Goal: Task Accomplishment & Management: Use online tool/utility

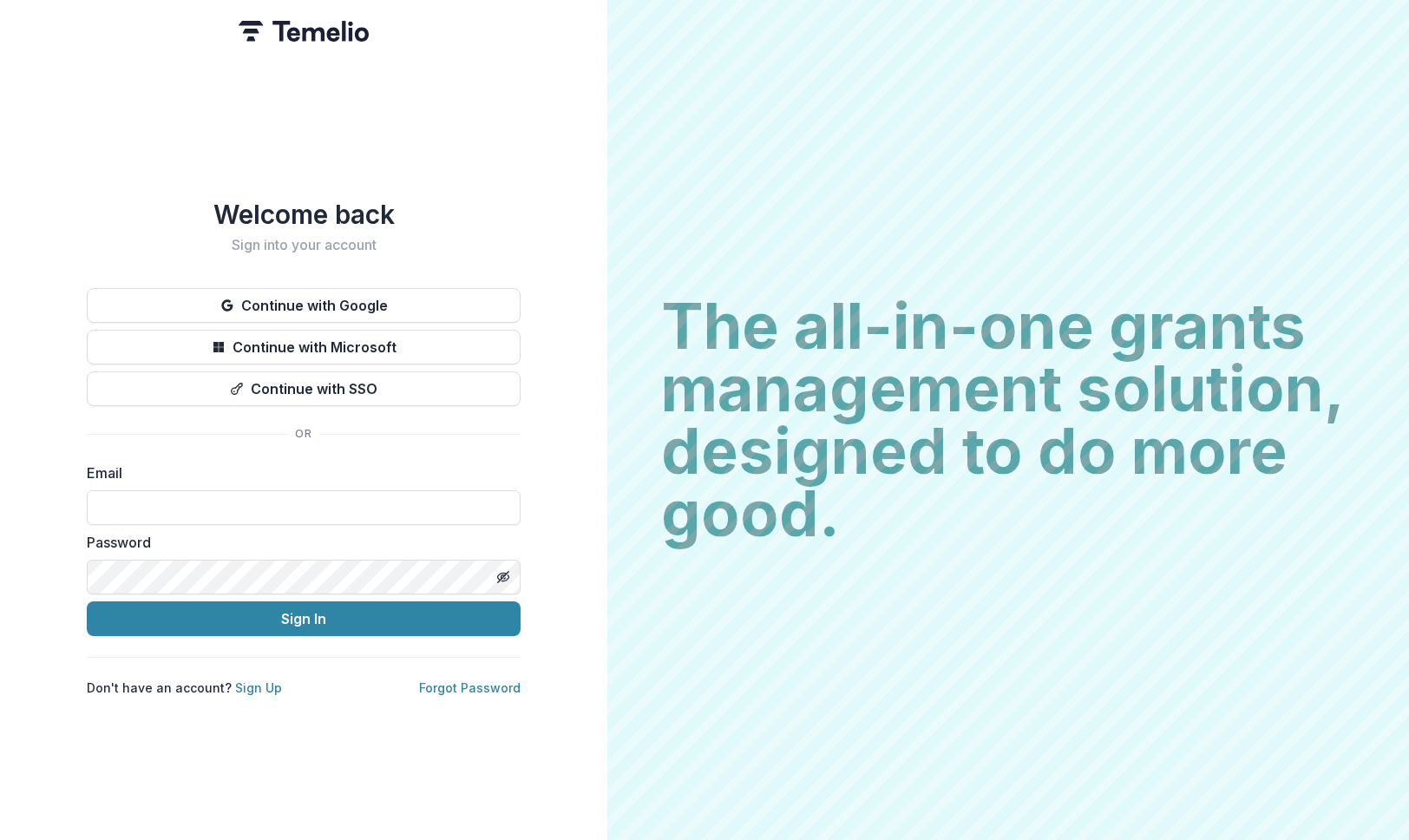
type input "**********"
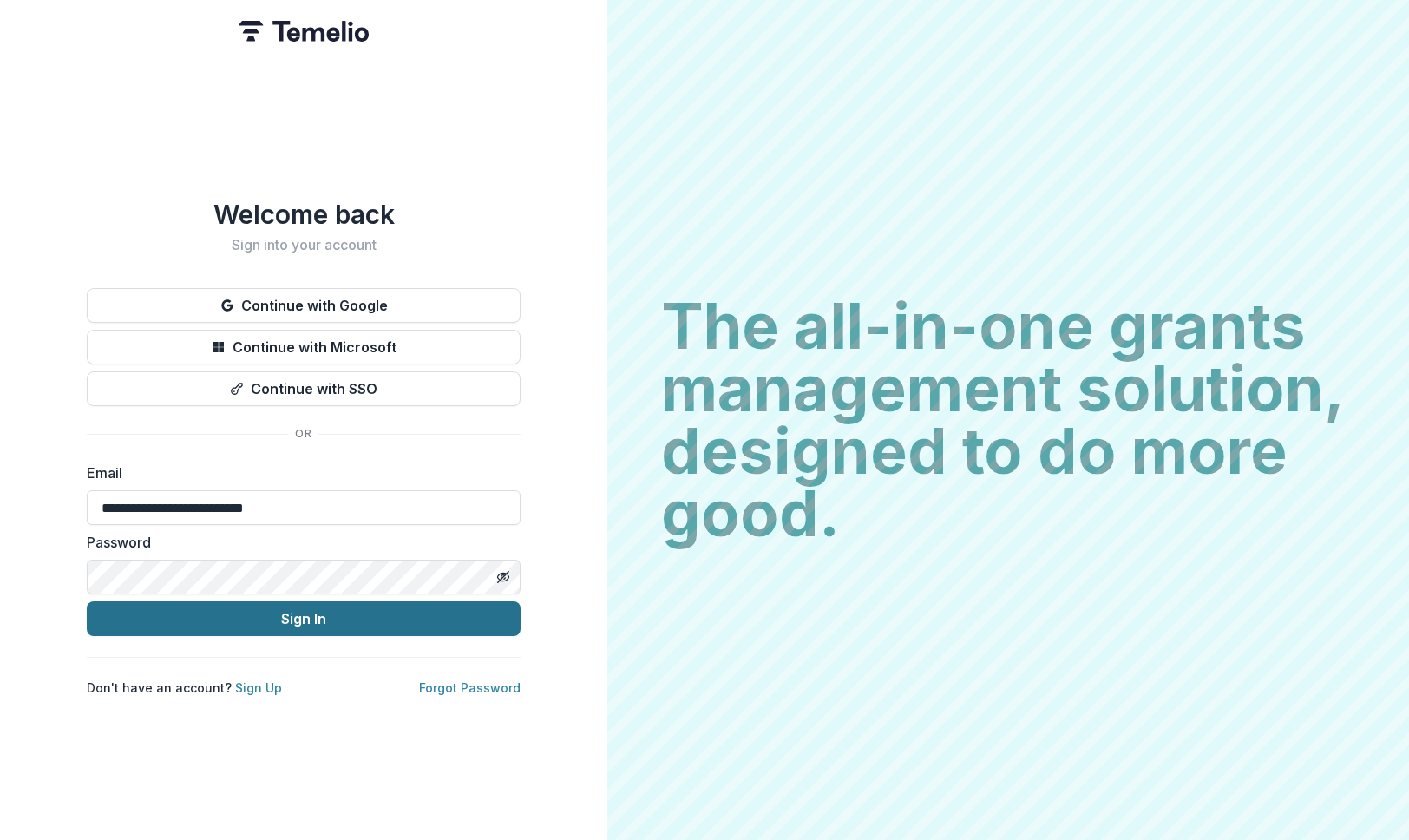
click at [288, 615] on button "Sign In" at bounding box center [304, 618] width 434 height 34
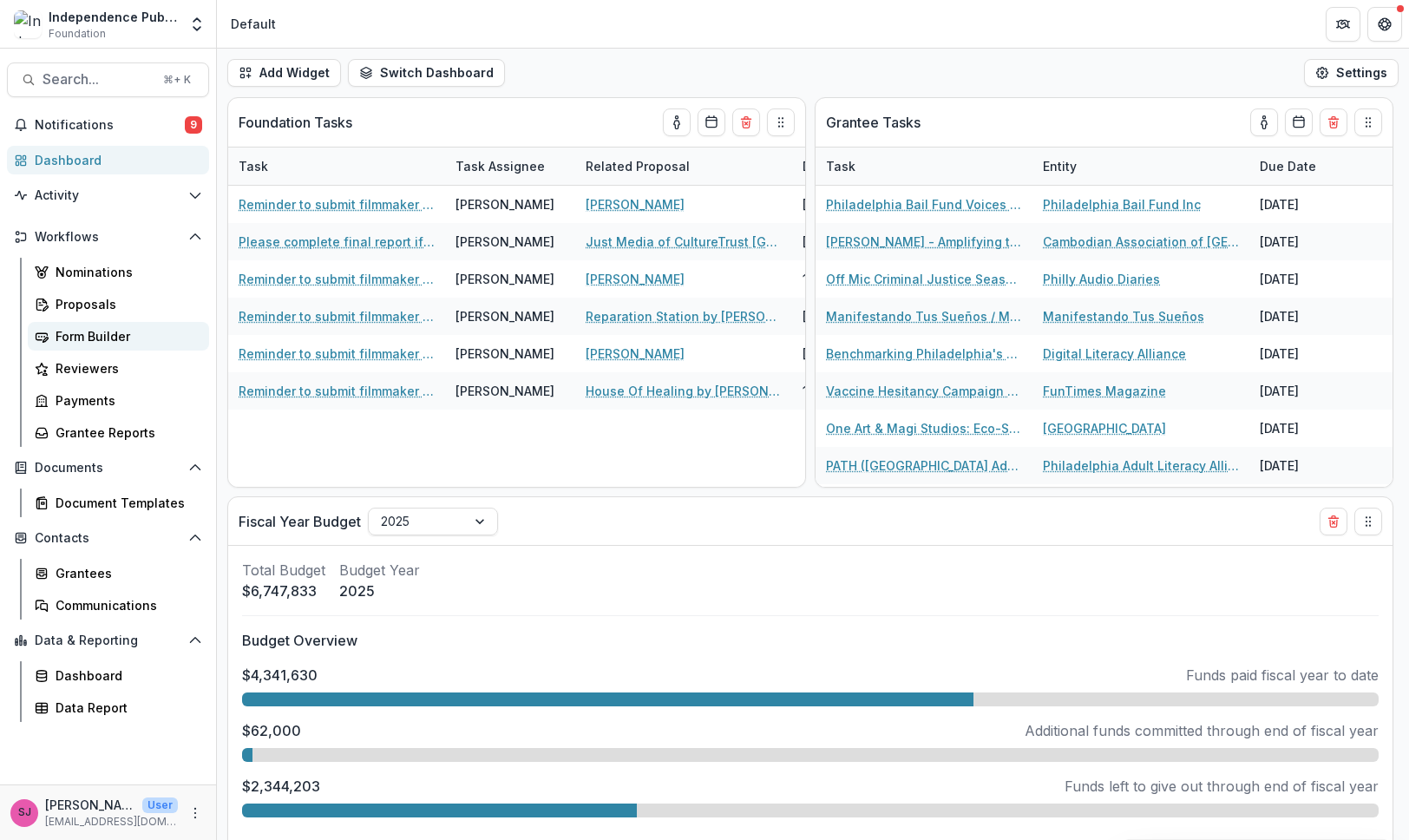
click at [68, 339] on div "Form Builder" at bounding box center [125, 335] width 140 height 18
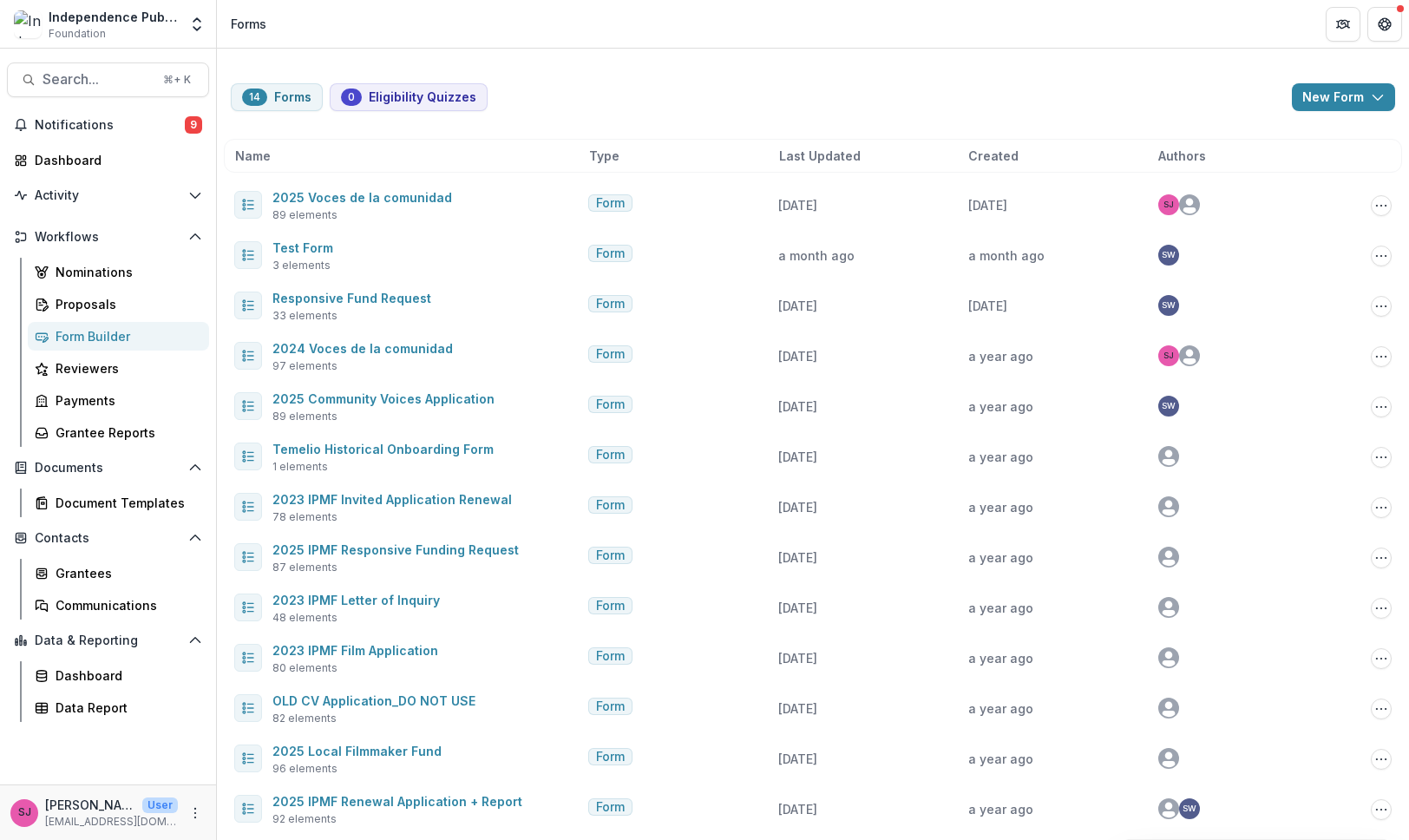
click at [856, 158] on div "Last Updated" at bounding box center [871, 156] width 183 height 18
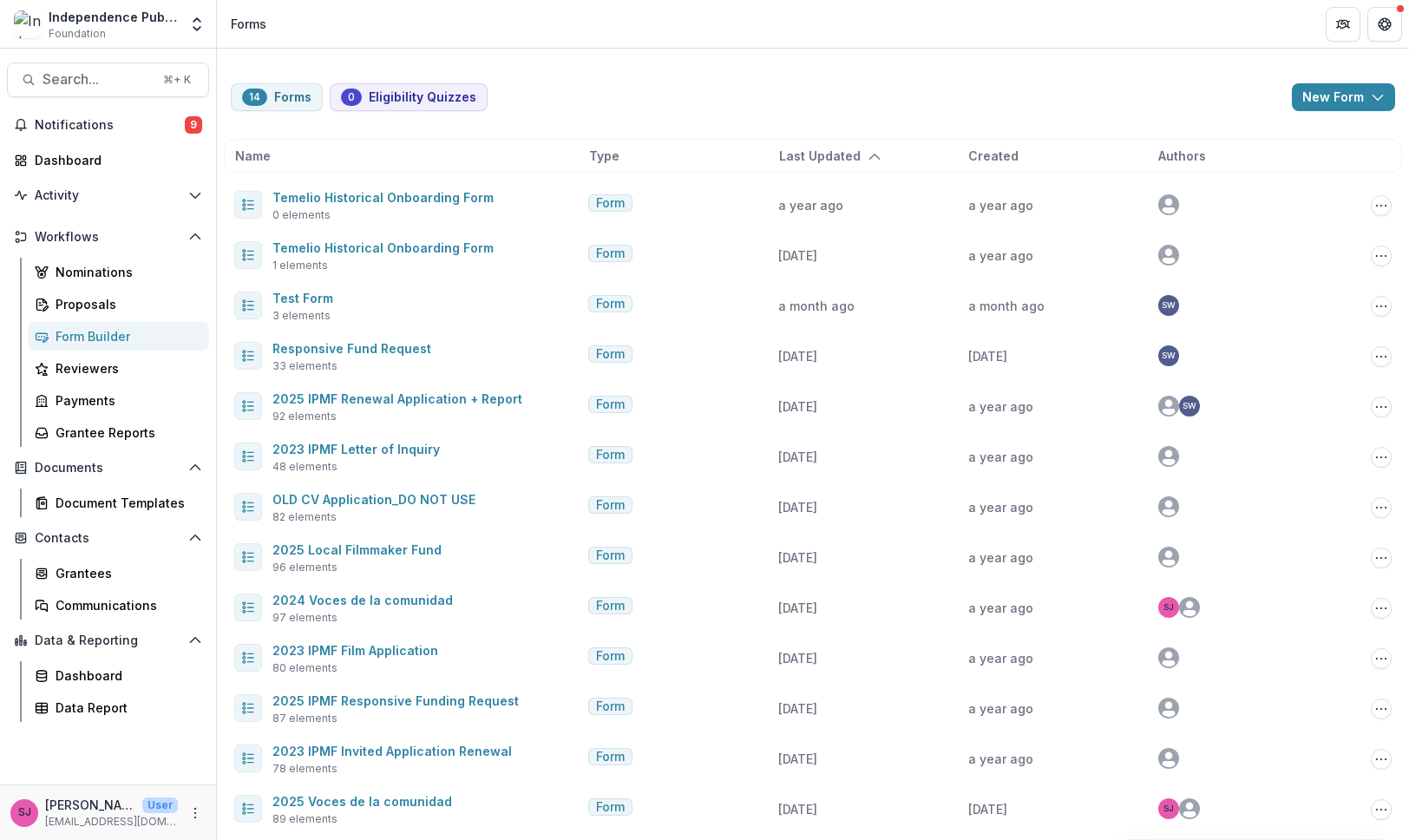
click at [861, 147] on div "Last Updated" at bounding box center [871, 156] width 183 height 18
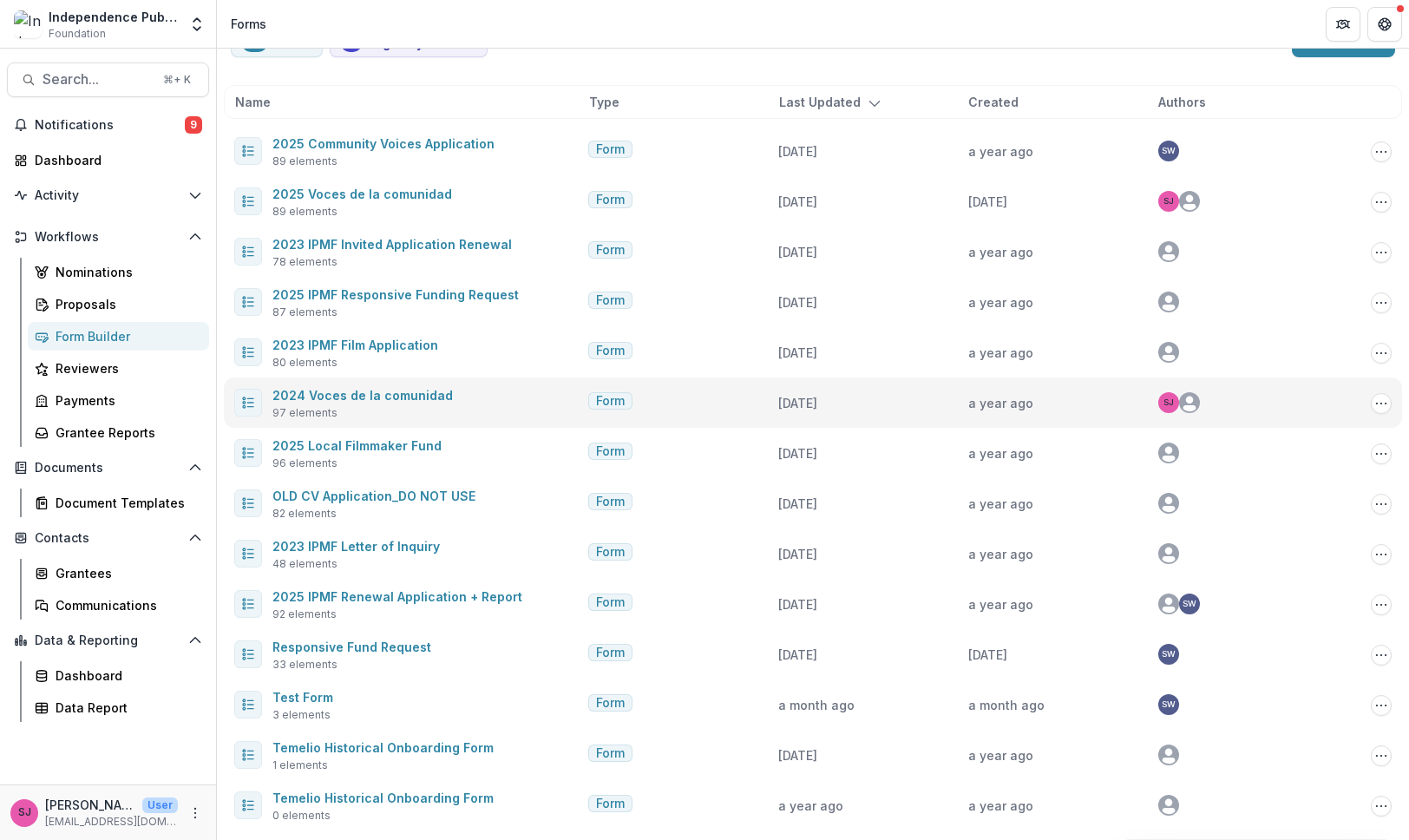
scroll to position [58, 0]
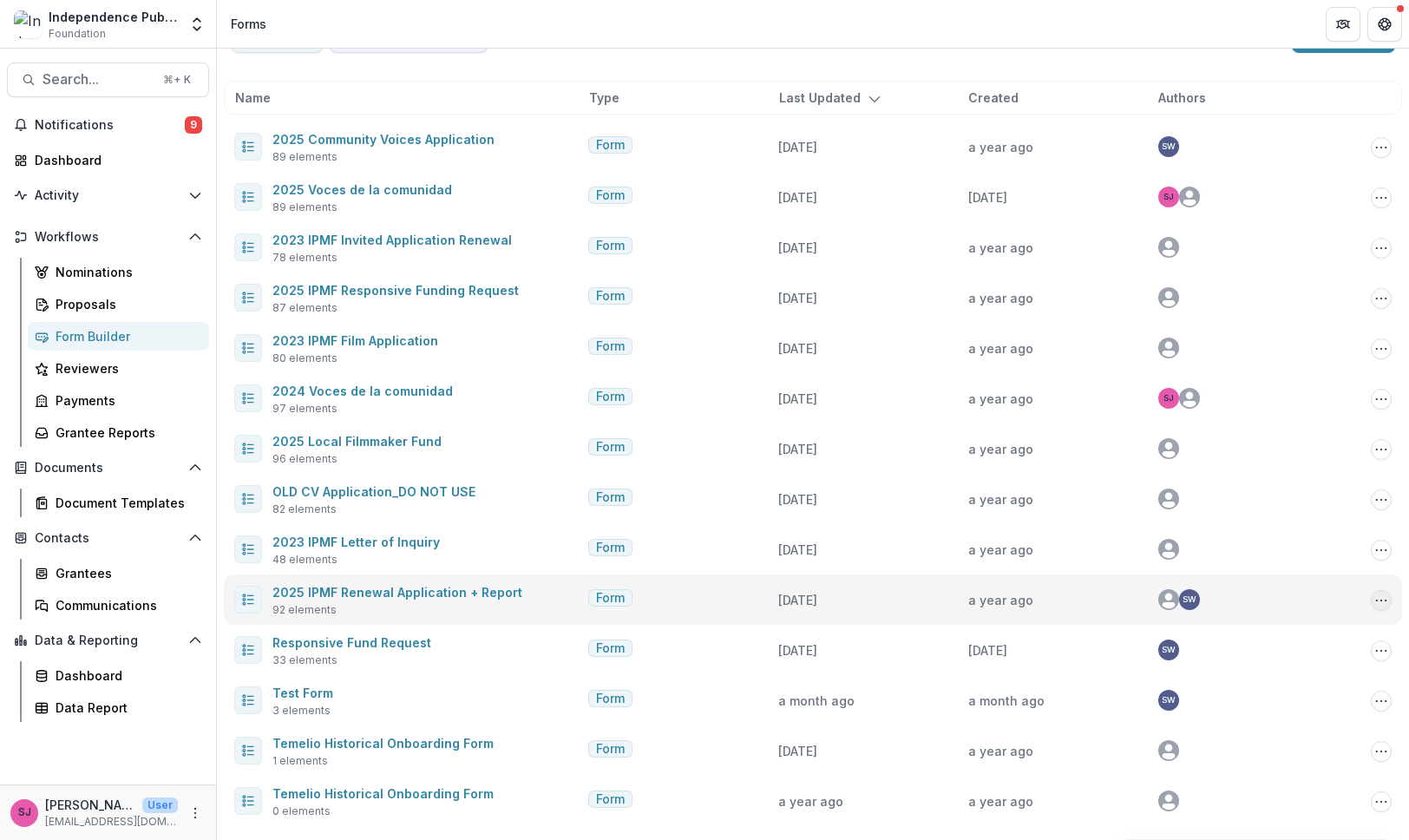
click at [1375, 597] on icon "Options" at bounding box center [1382, 601] width 14 height 14
click at [1273, 644] on button "Copy Public Link" at bounding box center [1289, 637] width 186 height 29
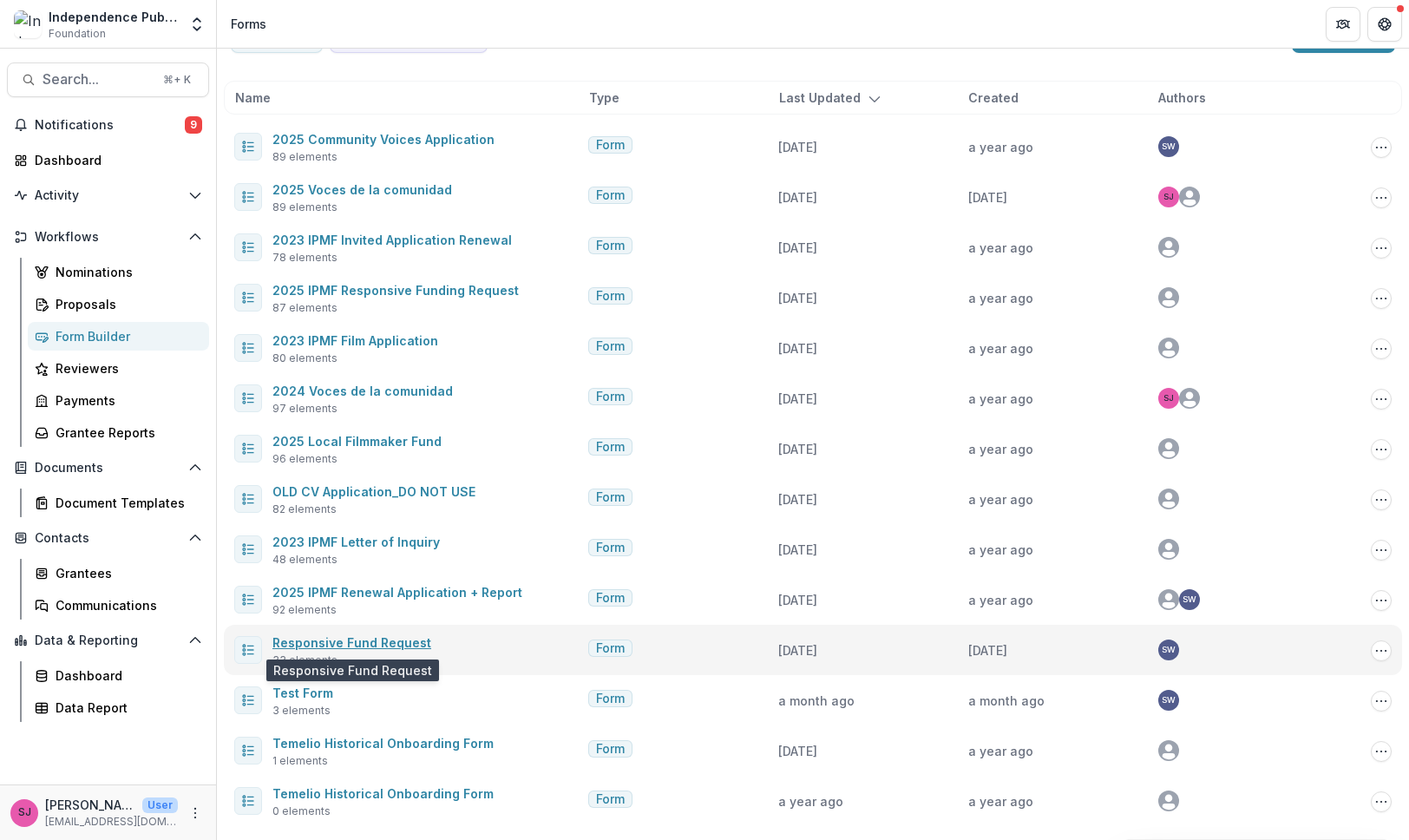
click at [389, 641] on link "Responsive Fund Request" at bounding box center [351, 642] width 159 height 15
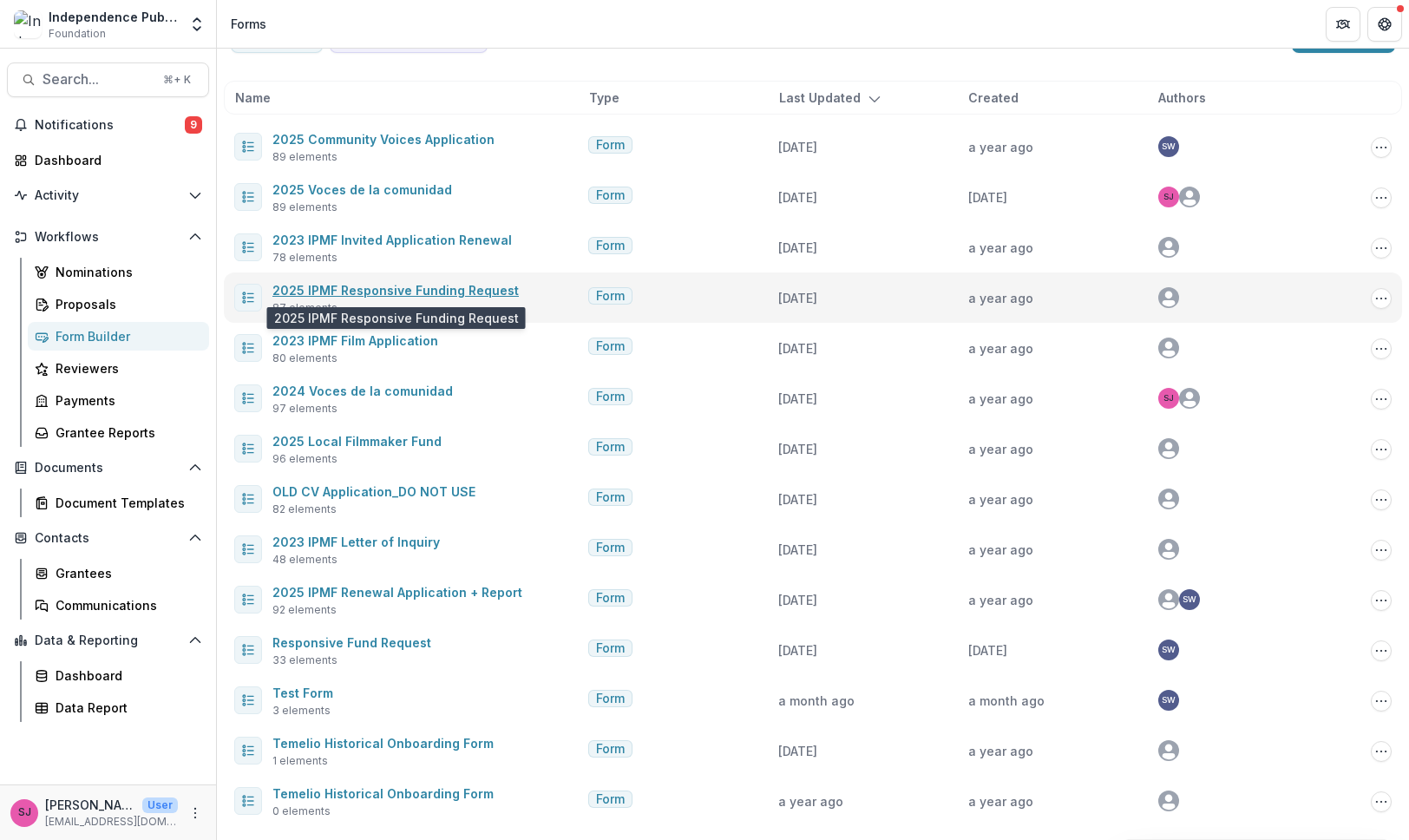
click at [402, 286] on link "2025 IPMF Responsive Funding Request" at bounding box center [395, 290] width 247 height 15
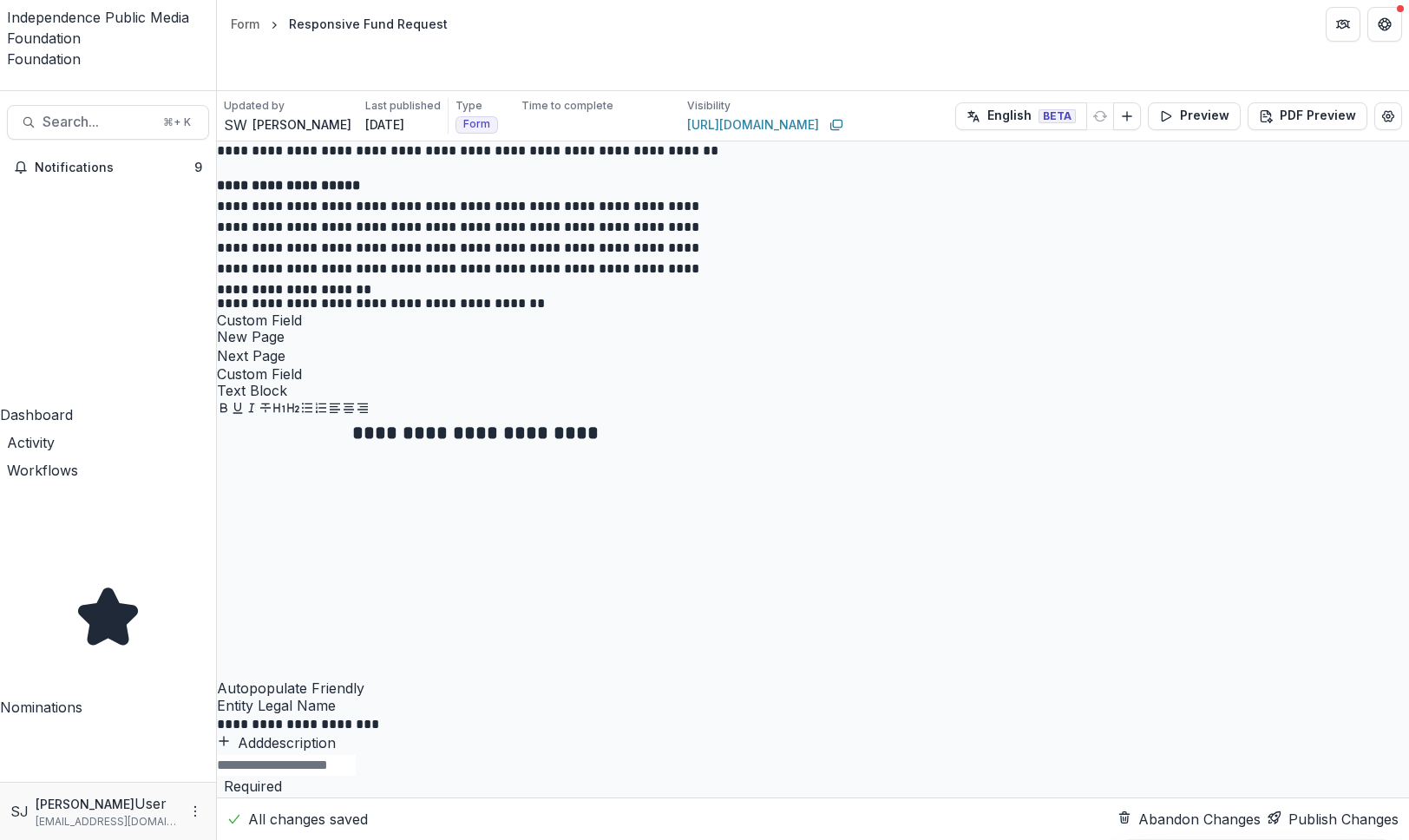
scroll to position [1001, 0]
